Goal: Information Seeking & Learning: Learn about a topic

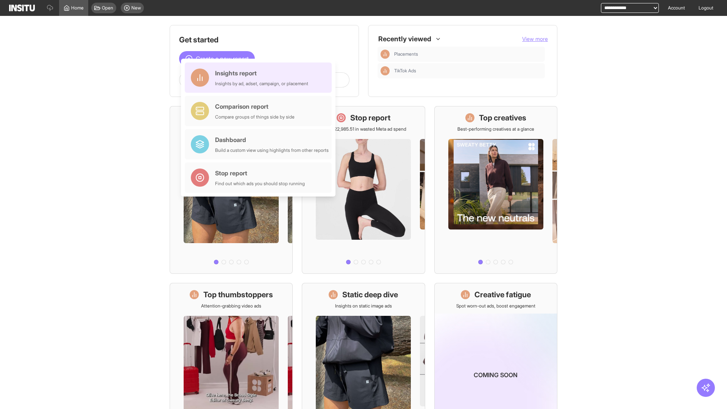
click at [260, 78] on div "Insights report Insights by ad, adset, campaign, or placement" at bounding box center [261, 78] width 93 height 18
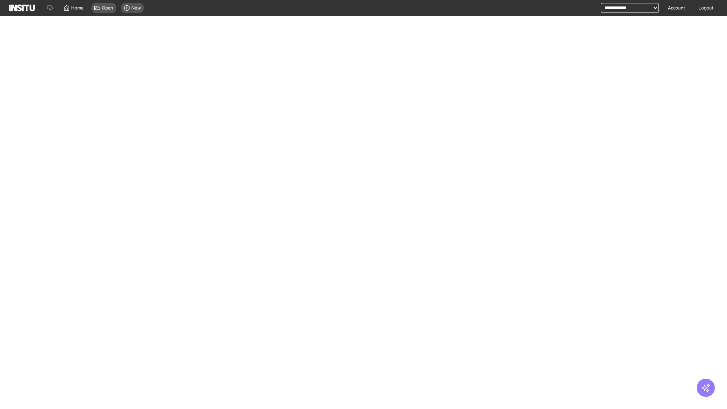
select select "**"
